Goal: Information Seeking & Learning: Learn about a topic

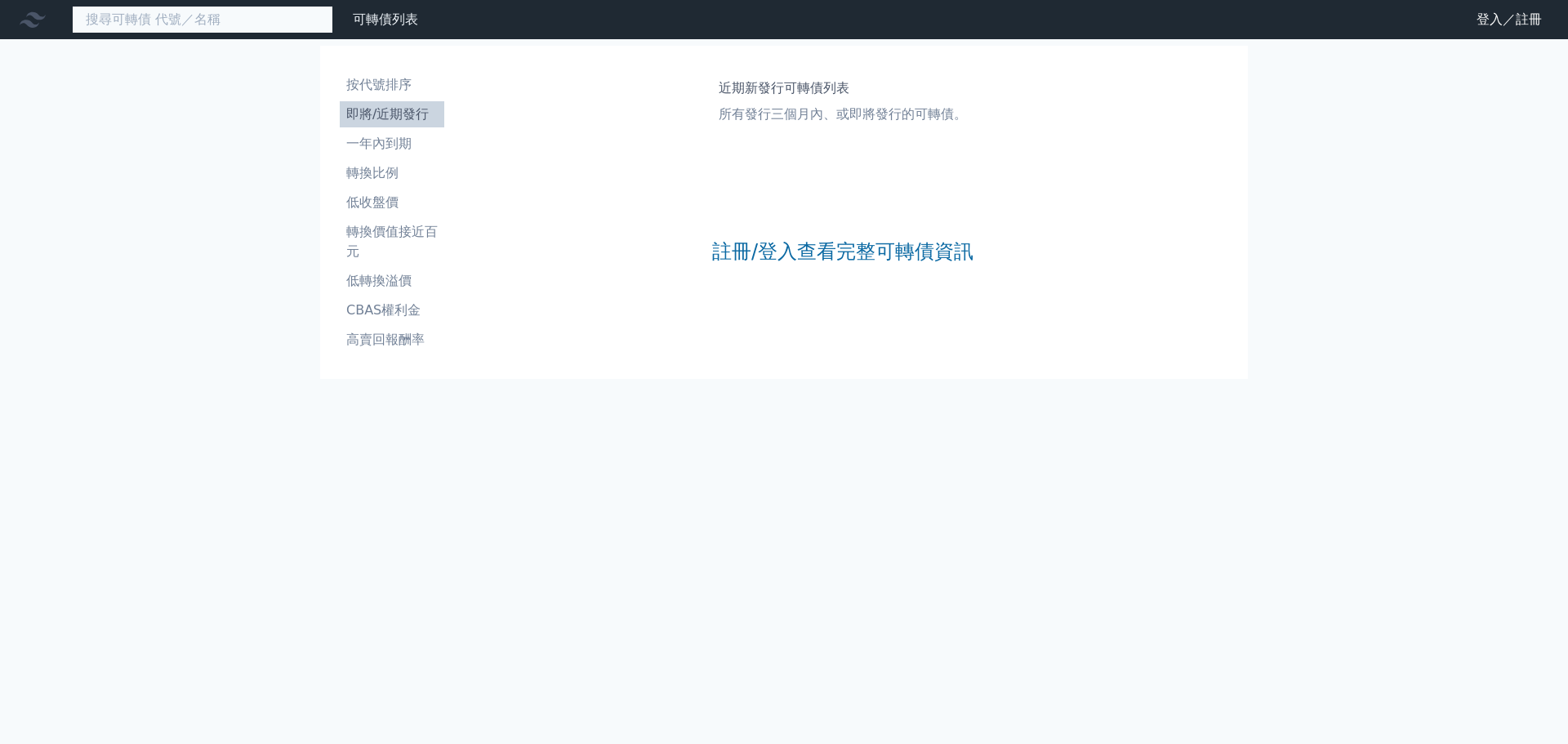
click at [147, 21] on input at bounding box center [202, 19] width 262 height 28
type input "2"
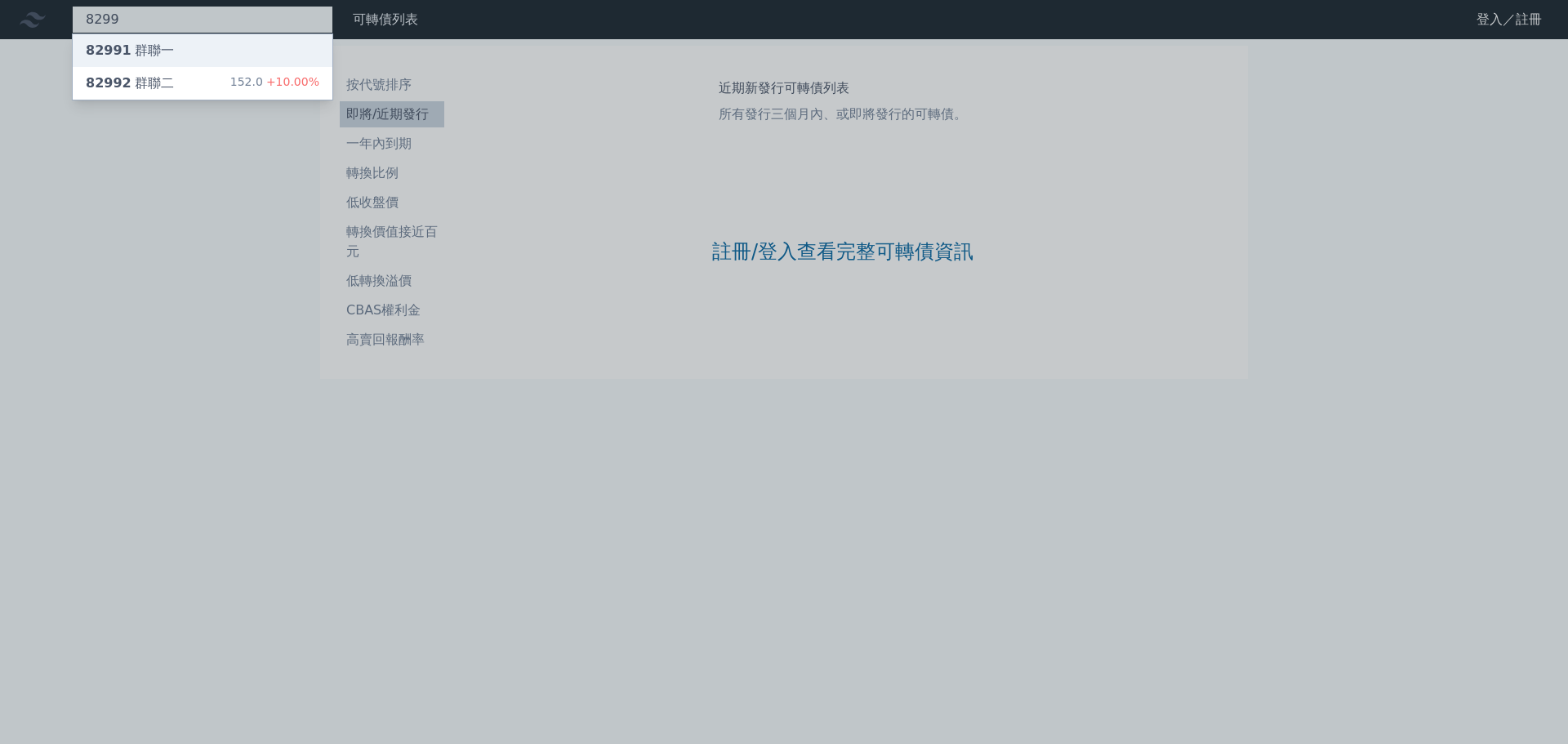
type input "8299"
click at [150, 55] on div "82991 群聯一" at bounding box center [130, 51] width 88 height 20
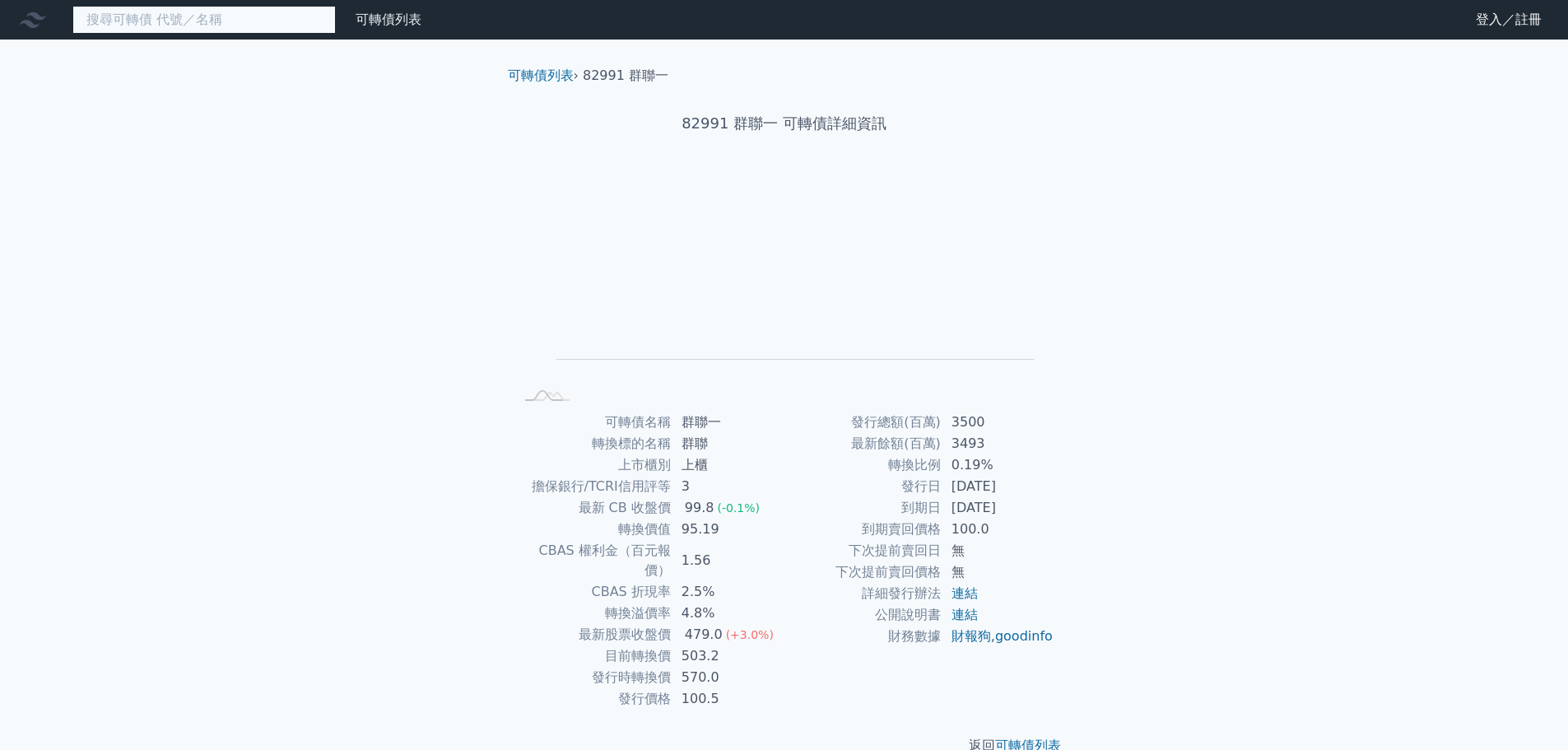
click at [185, 17] on input at bounding box center [204, 19] width 264 height 28
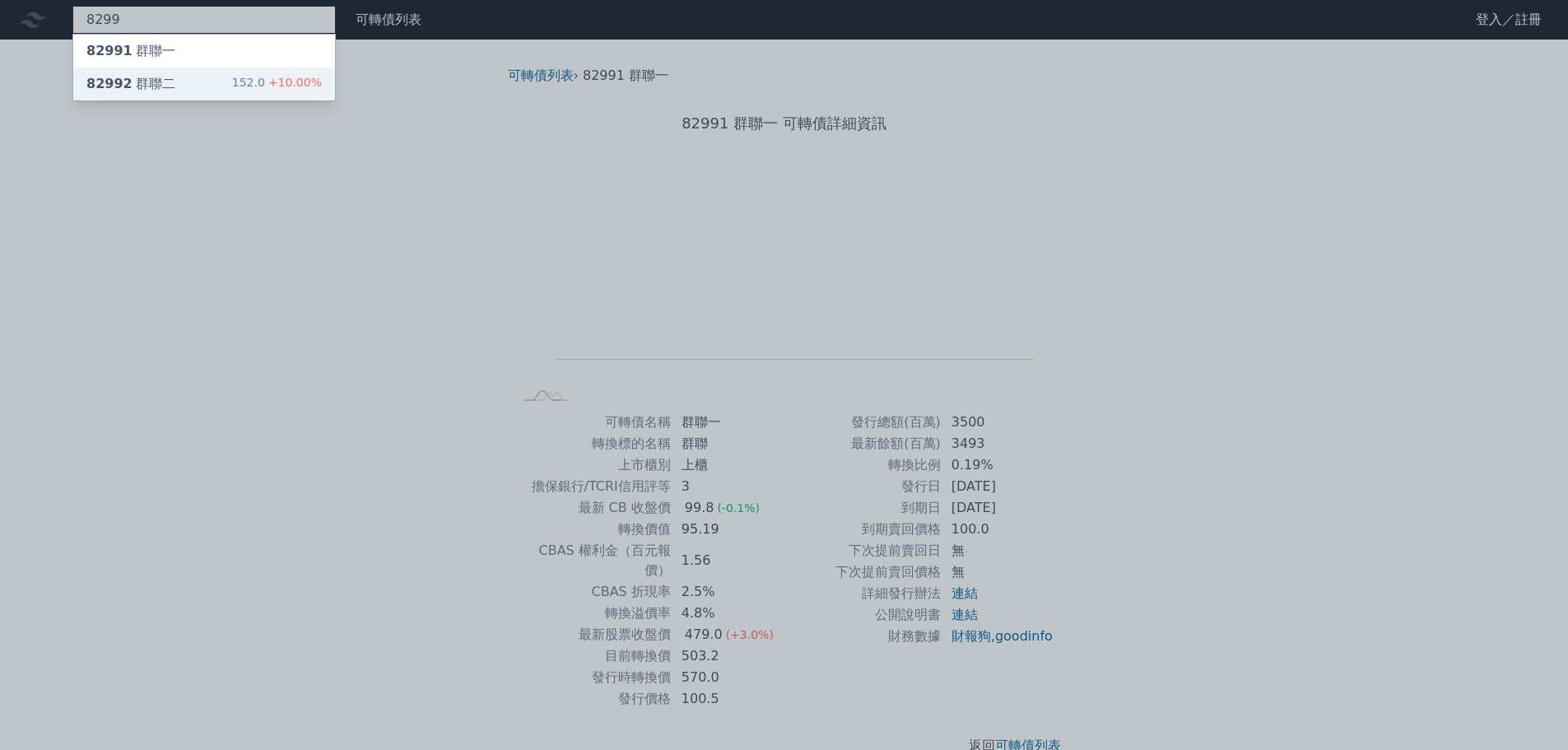
type input "8299"
click at [209, 83] on div "82992 群聯二 152.0 +10.00%" at bounding box center [204, 83] width 262 height 33
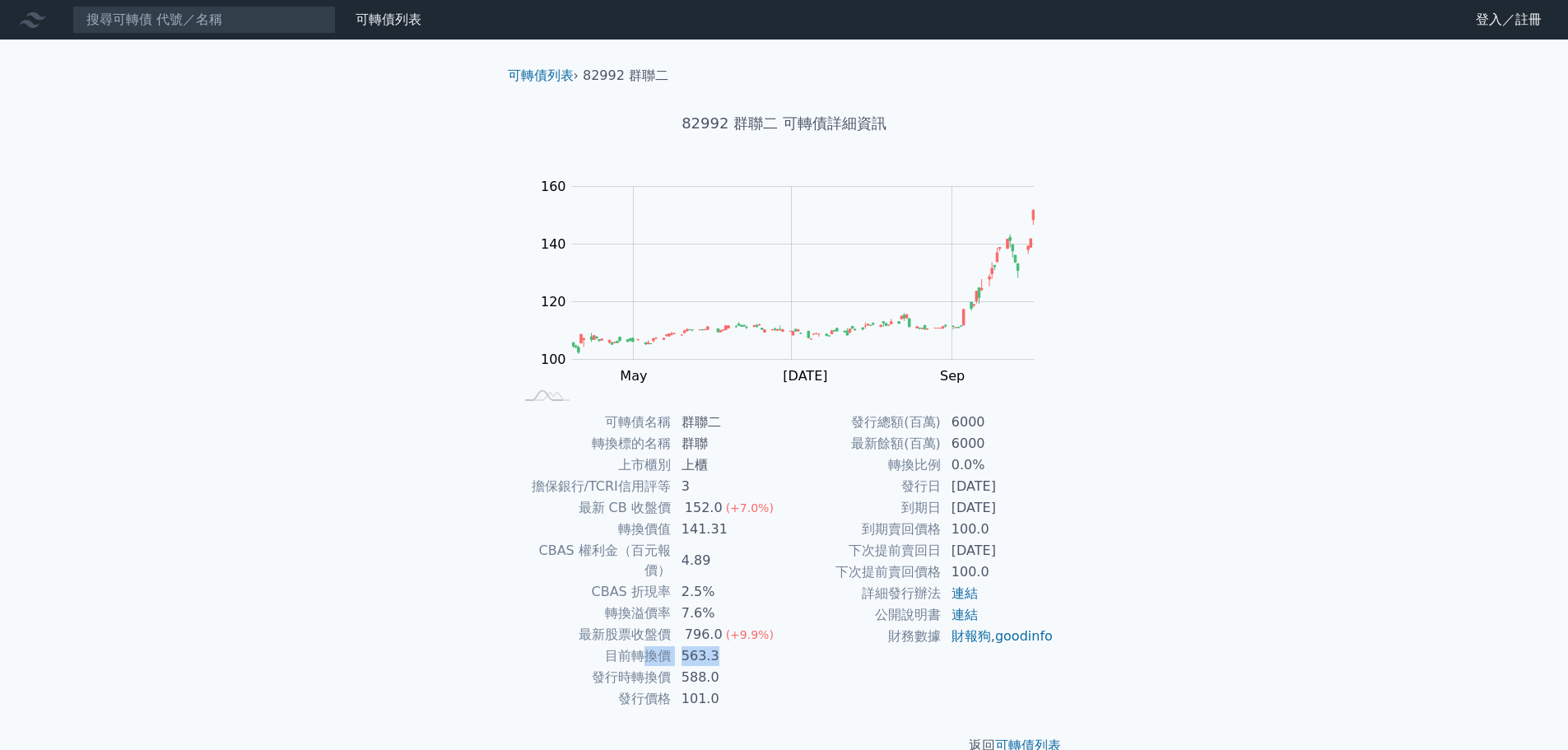
drag, startPoint x: 639, startPoint y: 630, endPoint x: 725, endPoint y: 639, distance: 86.5
click at [725, 646] on tr "目前轉換價 563.3" at bounding box center [649, 657] width 270 height 21
drag, startPoint x: 686, startPoint y: 123, endPoint x: 775, endPoint y: 123, distance: 89.0
click at [775, 123] on h1 "82992 群聯二 可轉債詳細資訊" at bounding box center [784, 124] width 580 height 23
copy h1 "82992 群聯二"
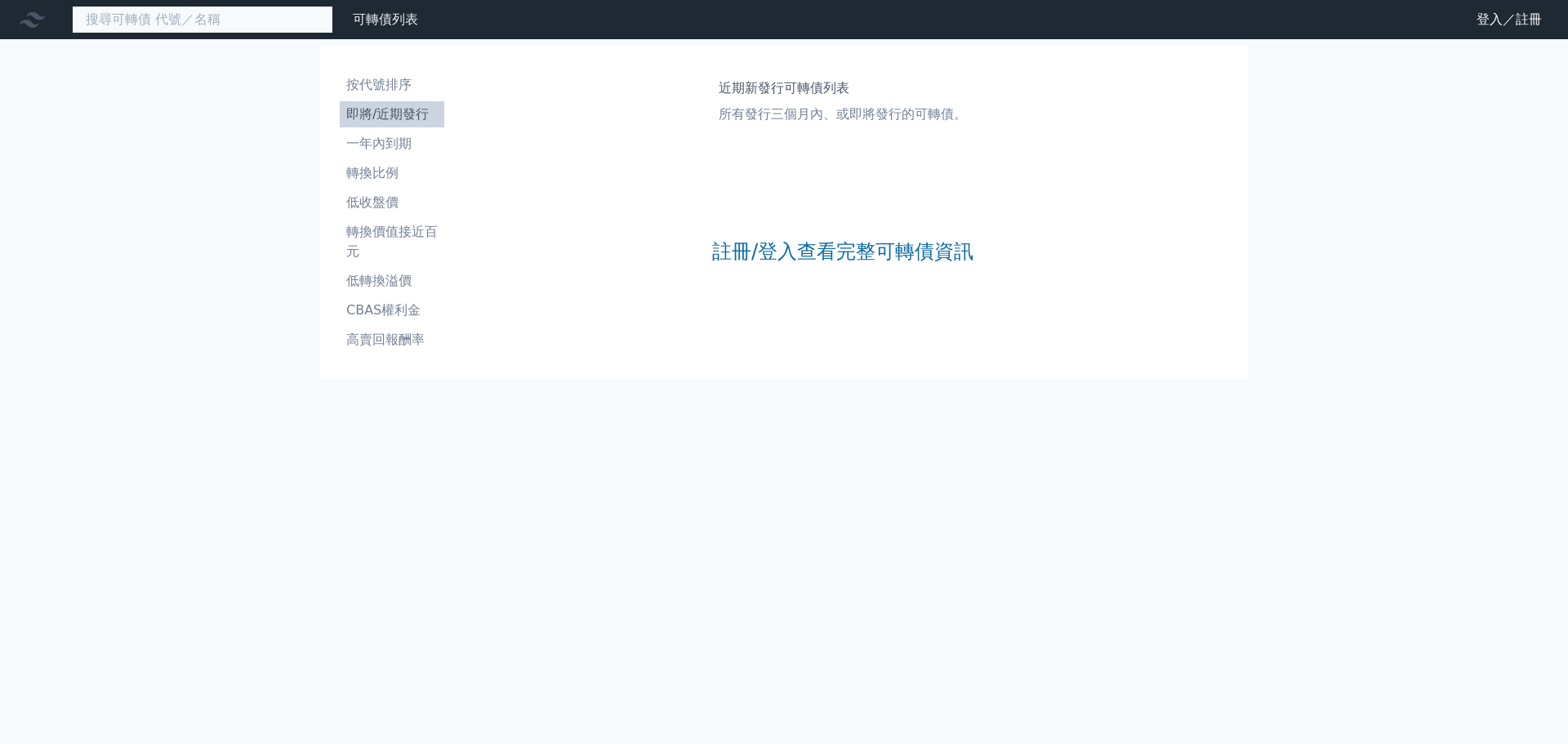
click at [191, 24] on input at bounding box center [202, 19] width 262 height 28
click at [196, 15] on input at bounding box center [202, 19] width 262 height 28
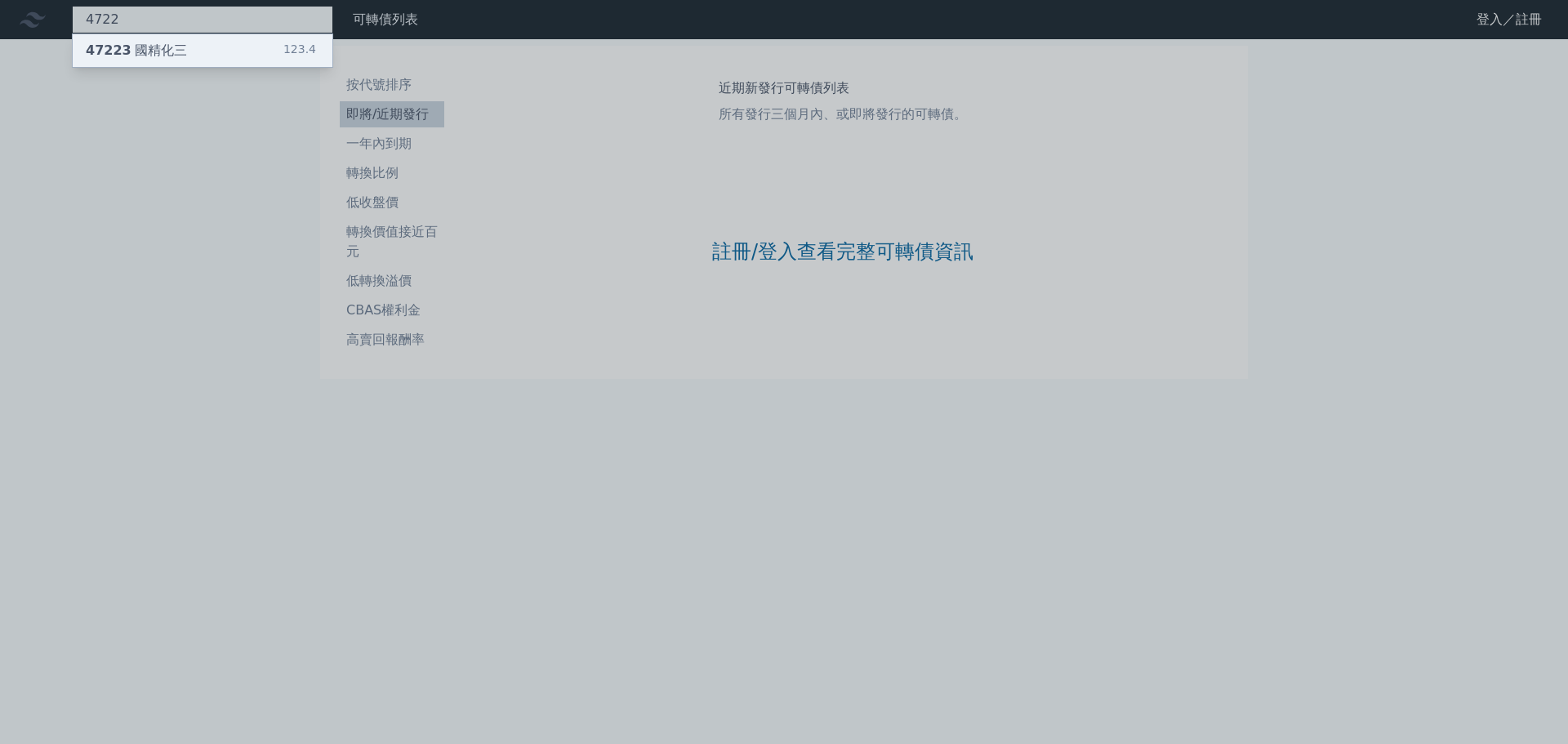
type input "4722"
click at [179, 51] on div "47223 國精化三" at bounding box center [137, 51] width 101 height 20
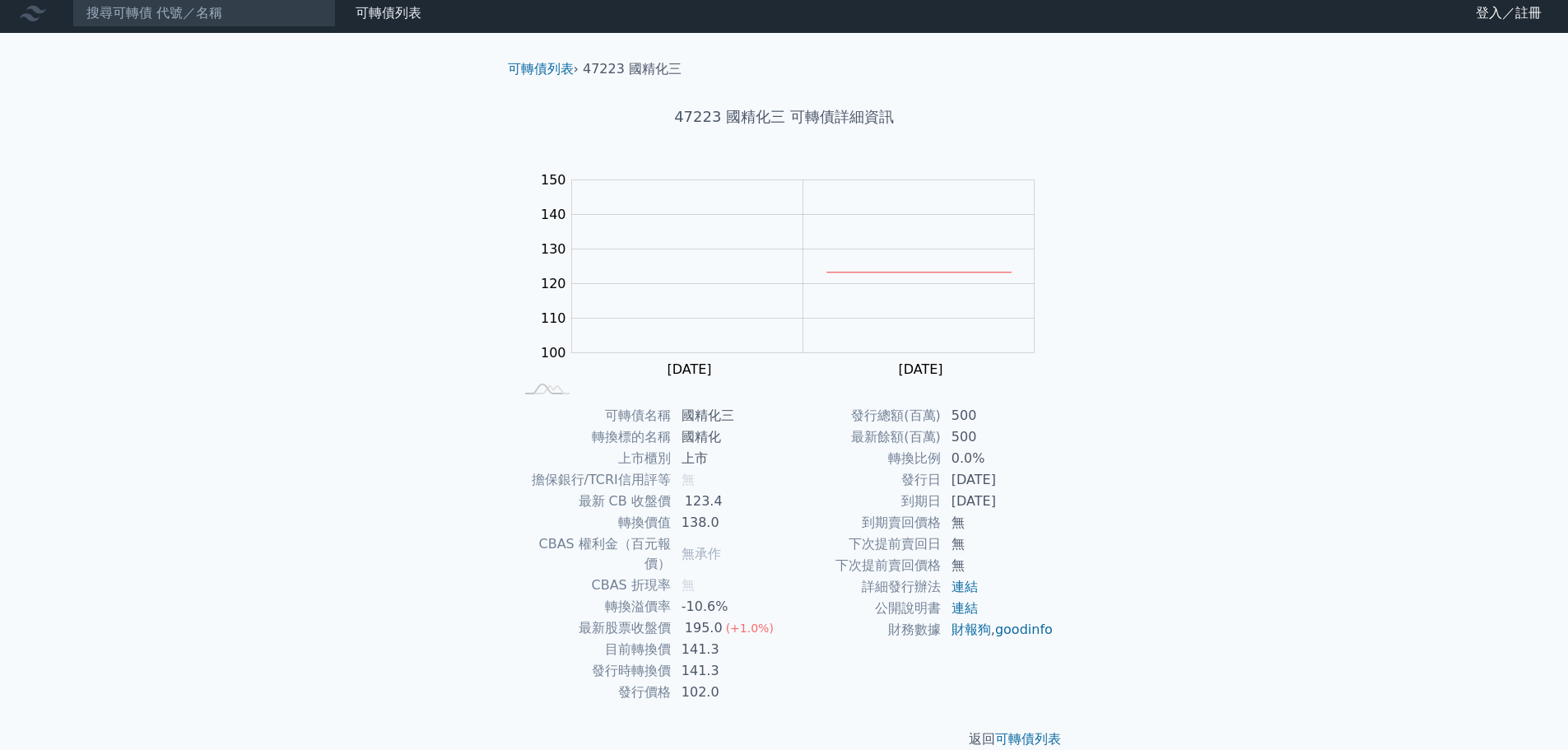
scroll to position [13, 0]
